Goal: Task Accomplishment & Management: Use online tool/utility

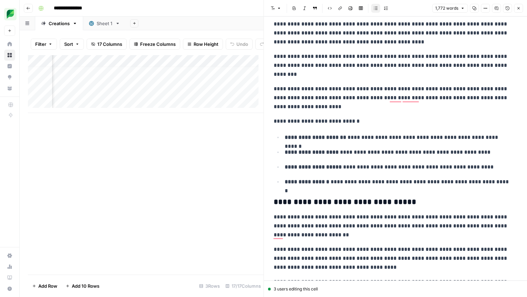
scroll to position [5, 83]
click at [521, 5] on button "Close" at bounding box center [518, 8] width 9 height 9
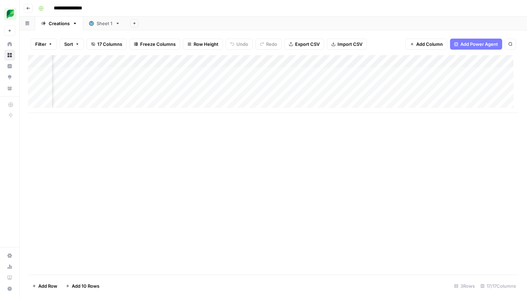
scroll to position [5, 740]
click at [395, 77] on div "Add Column" at bounding box center [273, 84] width 491 height 58
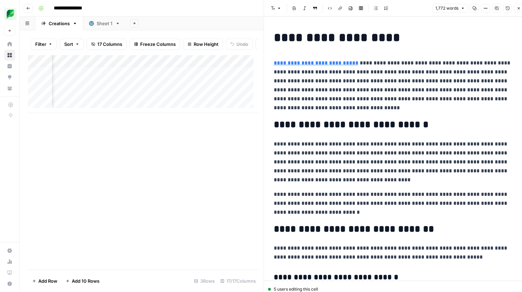
click at [497, 10] on icon "button" at bounding box center [495, 8] width 3 height 3
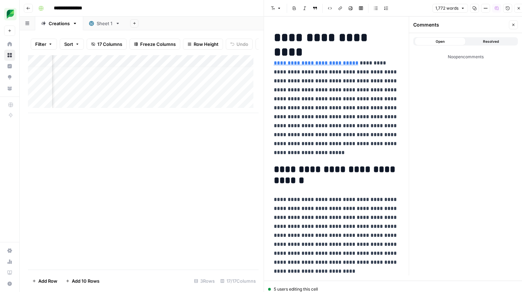
click at [513, 27] on button "Close" at bounding box center [513, 24] width 9 height 9
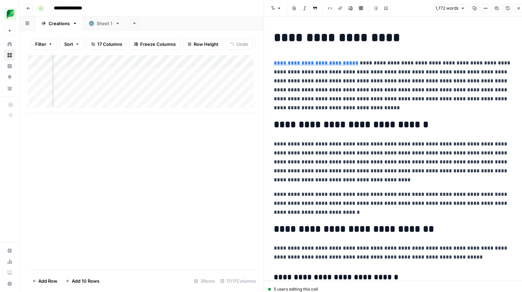
click at [499, 7] on button "Comments" at bounding box center [496, 8] width 9 height 9
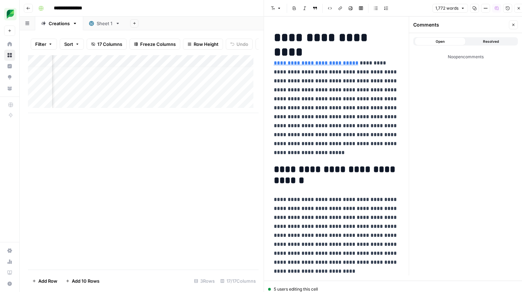
click at [511, 26] on icon "button" at bounding box center [513, 25] width 4 height 4
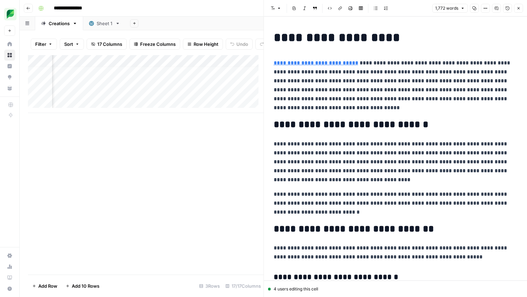
click at [518, 10] on icon "button" at bounding box center [518, 8] width 4 height 4
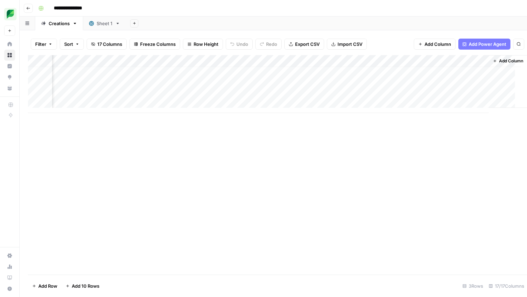
scroll to position [5, 732]
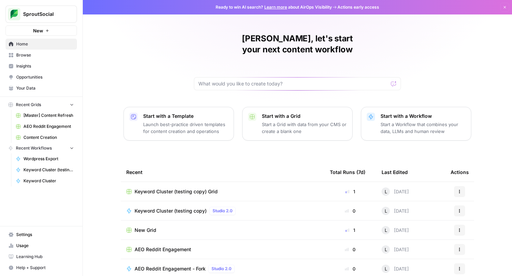
click at [40, 88] on span "Your Data" at bounding box center [45, 88] width 58 height 6
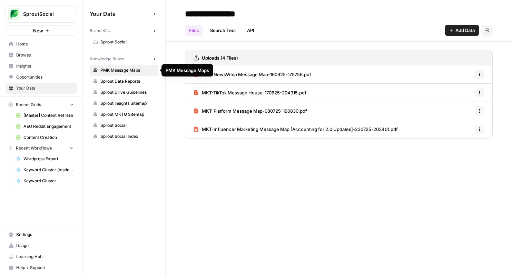
click at [122, 82] on span "Sprout Data Reports" at bounding box center [127, 81] width 55 height 6
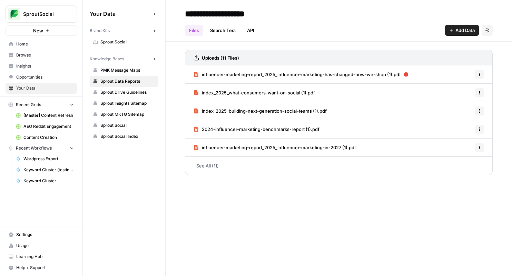
click at [458, 38] on header "**********" at bounding box center [339, 21] width 346 height 42
click at [460, 33] on span "Add Data" at bounding box center [464, 30] width 19 height 7
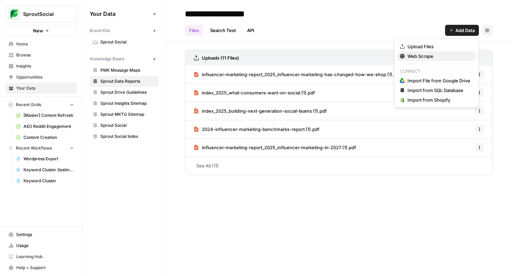
click at [436, 55] on span "Web Scrape" at bounding box center [438, 56] width 63 height 7
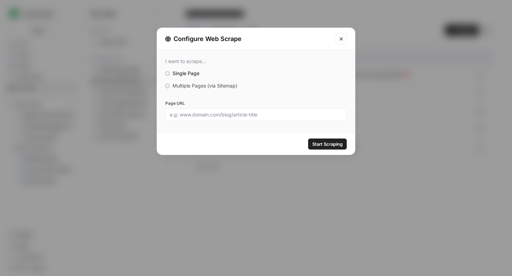
click at [217, 120] on div at bounding box center [255, 115] width 181 height 12
click at [218, 116] on input "Page URL" at bounding box center [256, 115] width 173 height 6
paste input "https://sproutsocial.com/insights/stats/"
type input "https://sproutsocial.com/insights/stats/"
click at [327, 141] on span "Start Scraping" at bounding box center [327, 144] width 30 height 7
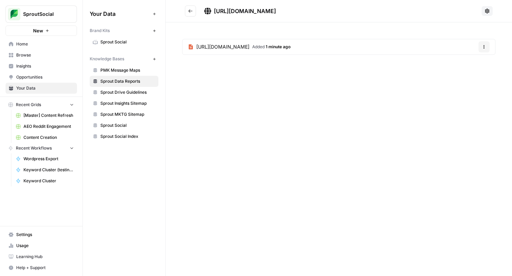
click at [190, 12] on icon "Go back" at bounding box center [190, 11] width 5 height 5
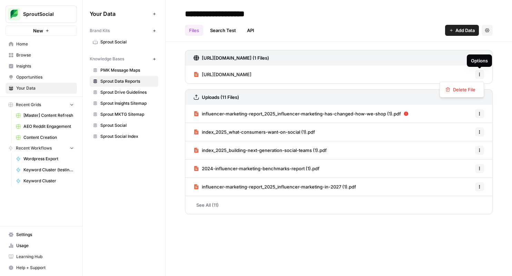
click at [483, 74] on button "Options" at bounding box center [479, 74] width 9 height 9
click at [383, 40] on header "**********" at bounding box center [339, 21] width 346 height 42
click at [35, 46] on span "Home" at bounding box center [45, 44] width 58 height 6
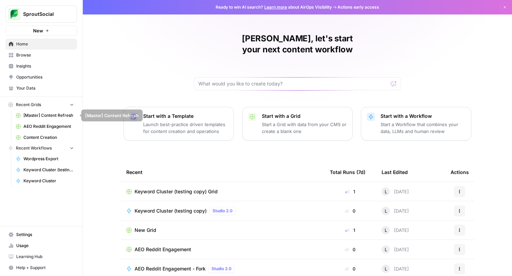
click at [51, 112] on span "[Master] Content Refresh" at bounding box center [48, 115] width 50 height 6
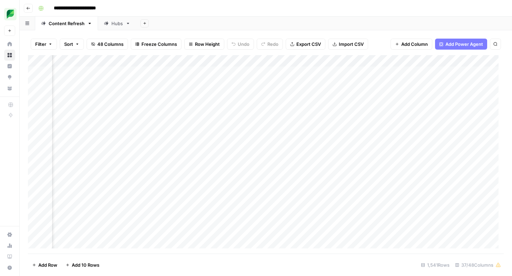
scroll to position [0, 376]
click at [160, 61] on div "Add Column" at bounding box center [266, 154] width 476 height 199
click at [42, 138] on span "Filter" at bounding box center [50, 134] width 60 height 7
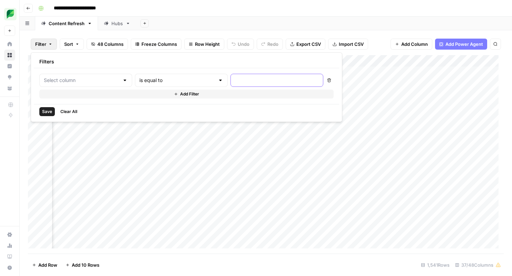
click at [235, 78] on input "text" at bounding box center [277, 80] width 84 height 7
type input "Link"
type input "/ai-social-media/"
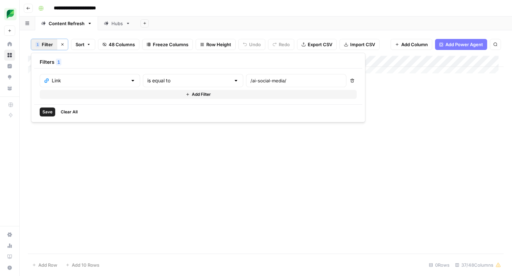
click at [48, 113] on span "Save" at bounding box center [47, 112] width 10 height 6
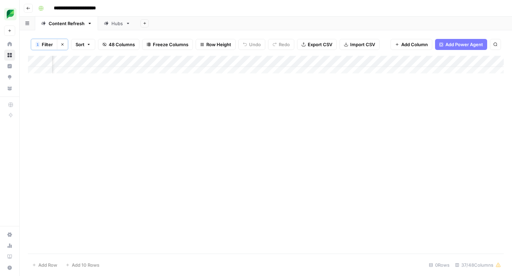
scroll to position [0, 284]
click at [200, 62] on div "Add Column" at bounding box center [266, 67] width 476 height 23
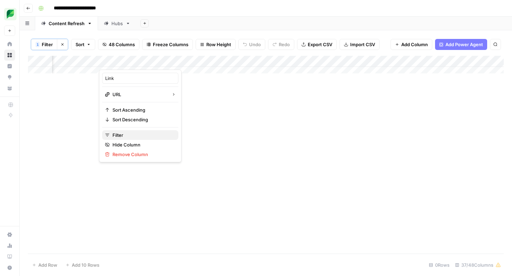
click at [127, 135] on span "Filter" at bounding box center [142, 135] width 60 height 7
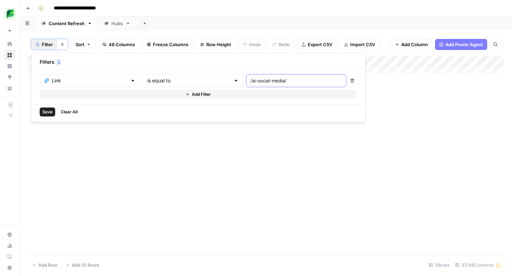
click at [260, 81] on input "/ai-social-media/" at bounding box center [295, 80] width 91 height 7
click at [118, 83] on div "Link" at bounding box center [90, 80] width 100 height 13
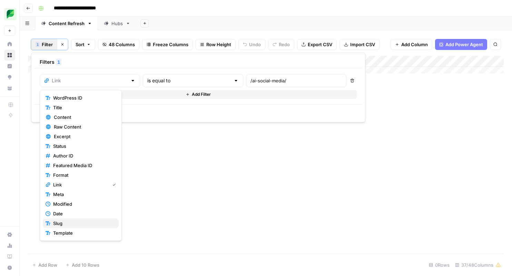
click at [80, 224] on span "Slug" at bounding box center [83, 223] width 60 height 7
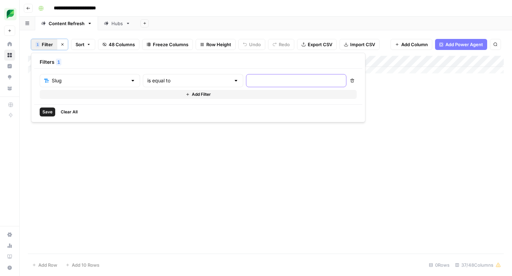
click at [251, 77] on input "text" at bounding box center [295, 80] width 91 height 7
type input "ai-social-media"
click at [356, 140] on div "Add Column" at bounding box center [266, 155] width 476 height 198
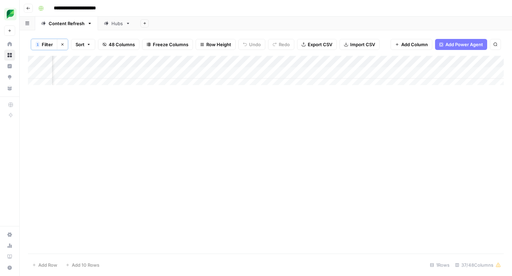
scroll to position [0, 724]
click at [307, 73] on div "Add Column" at bounding box center [266, 73] width 476 height 35
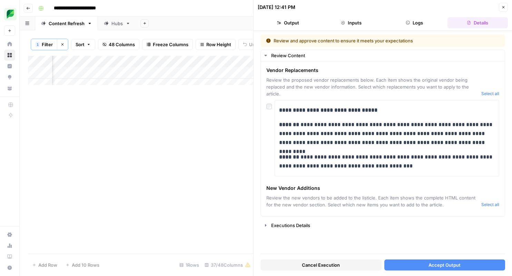
click at [431, 266] on span "Accept Output" at bounding box center [445, 265] width 32 height 7
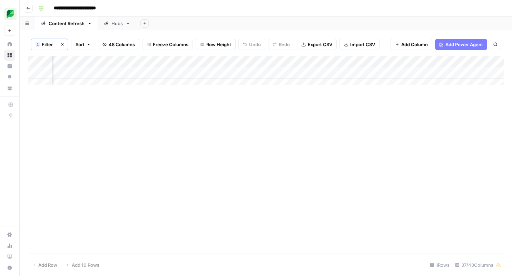
scroll to position [0, 885]
click at [262, 73] on div "Add Column" at bounding box center [266, 73] width 476 height 35
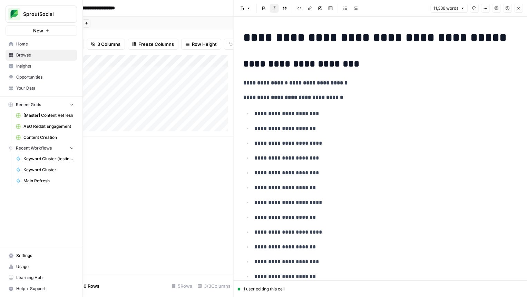
click at [12, 46] on icon at bounding box center [11, 44] width 4 height 4
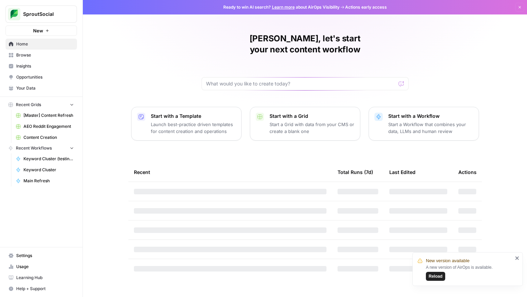
click at [48, 170] on span "Keyword Cluster" at bounding box center [48, 170] width 50 height 6
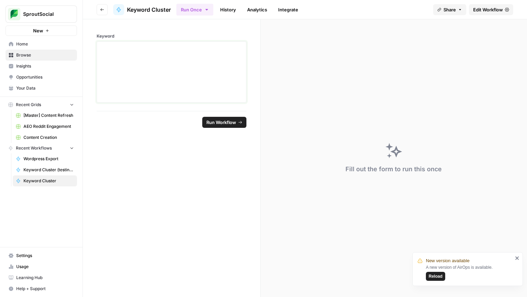
click at [124, 59] on div at bounding box center [171, 72] width 141 height 55
click at [37, 265] on span "Usage" at bounding box center [45, 267] width 58 height 6
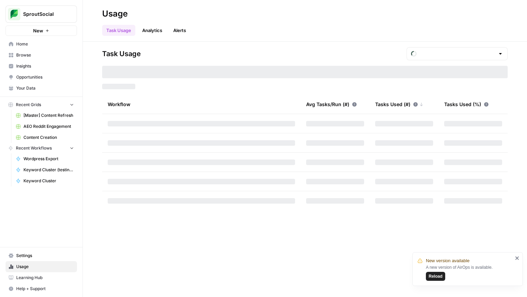
type input "October Tasks"
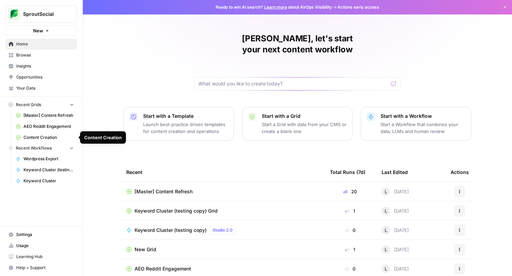
click at [37, 140] on span "Content Creation" at bounding box center [48, 138] width 50 height 6
